Goal: Task Accomplishment & Management: Complete application form

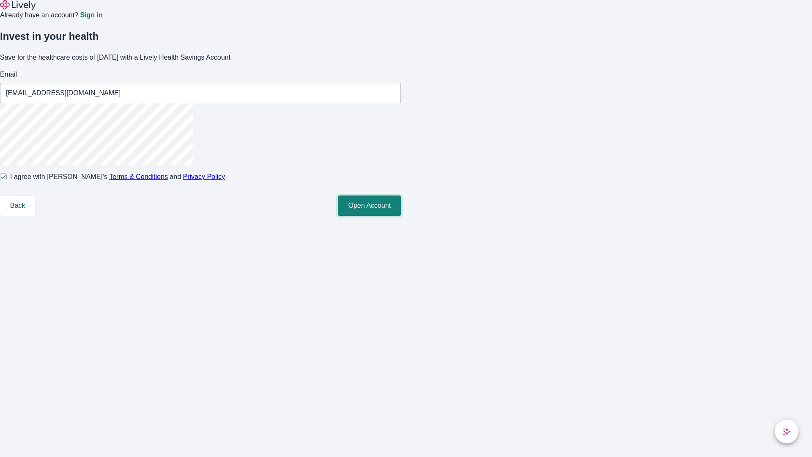
click at [401, 216] on button "Open Account" at bounding box center [369, 205] width 63 height 20
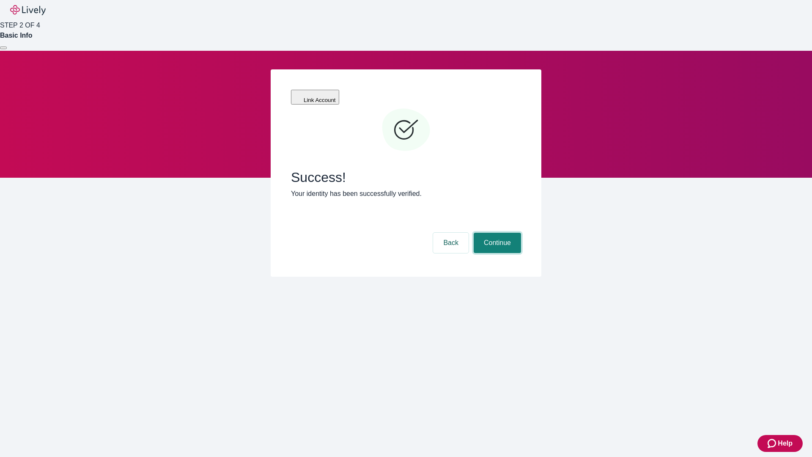
click at [496, 232] on button "Continue" at bounding box center [496, 242] width 47 height 20
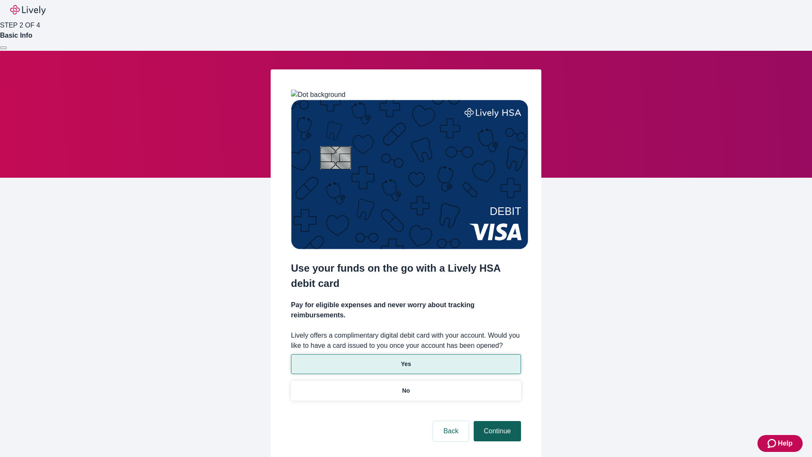
click at [405, 386] on p "No" at bounding box center [406, 390] width 8 height 9
click at [496, 421] on button "Continue" at bounding box center [496, 431] width 47 height 20
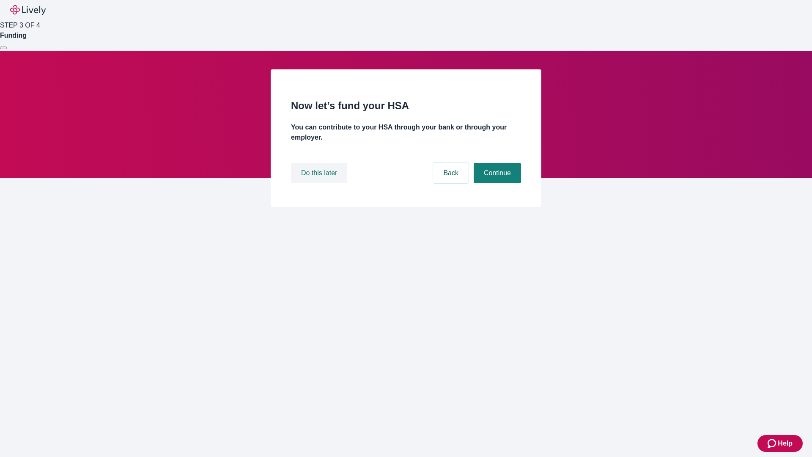
click at [320, 183] on button "Do this later" at bounding box center [319, 173] width 56 height 20
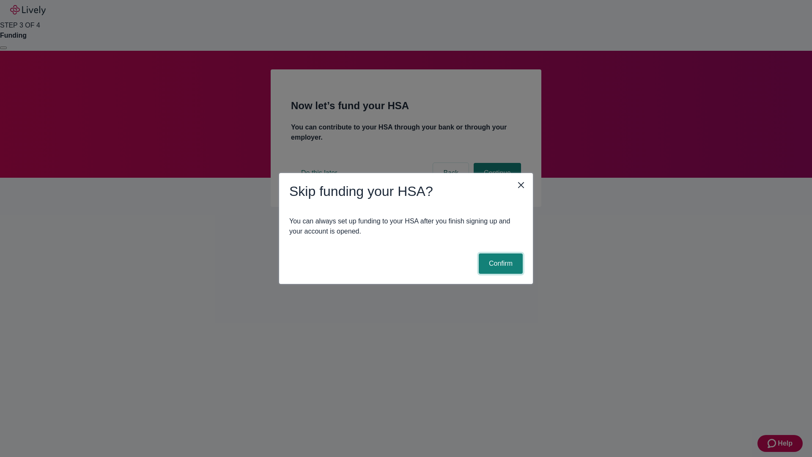
click at [499, 263] on button "Confirm" at bounding box center [500, 263] width 44 height 20
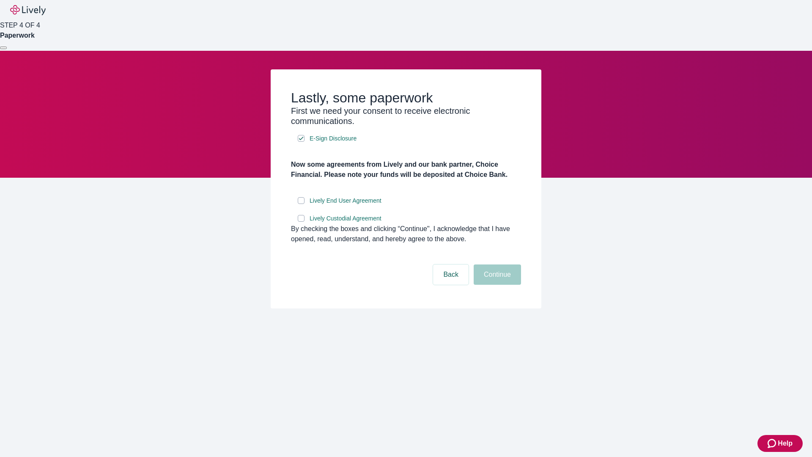
click at [301, 204] on input "Lively End User Agreement" at bounding box center [301, 200] width 7 height 7
checkbox input "true"
click at [301, 221] on input "Lively Custodial Agreement" at bounding box center [301, 218] width 7 height 7
checkbox input "true"
click at [496, 284] on button "Continue" at bounding box center [496, 274] width 47 height 20
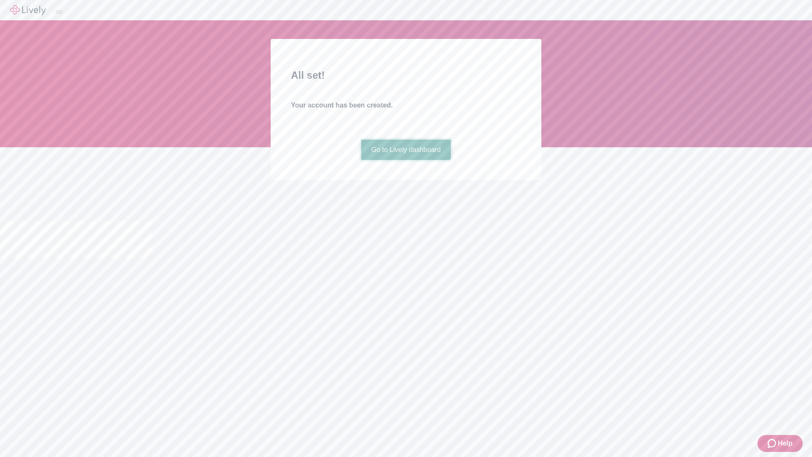
click at [405, 160] on link "Go to Lively dashboard" at bounding box center [406, 149] width 90 height 20
